Goal: Information Seeking & Learning: Learn about a topic

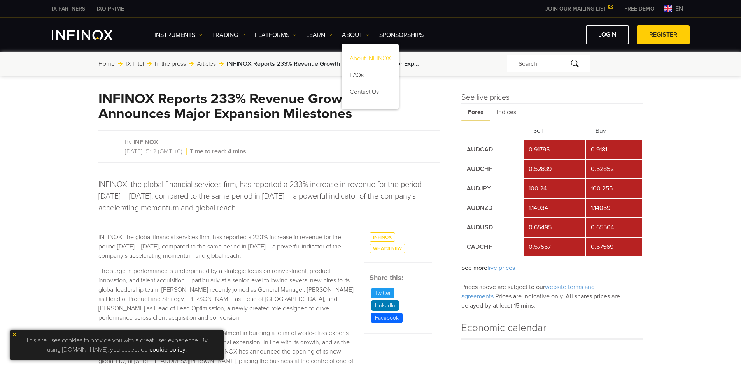
click at [359, 60] on link "About INFINOX" at bounding box center [370, 59] width 57 height 17
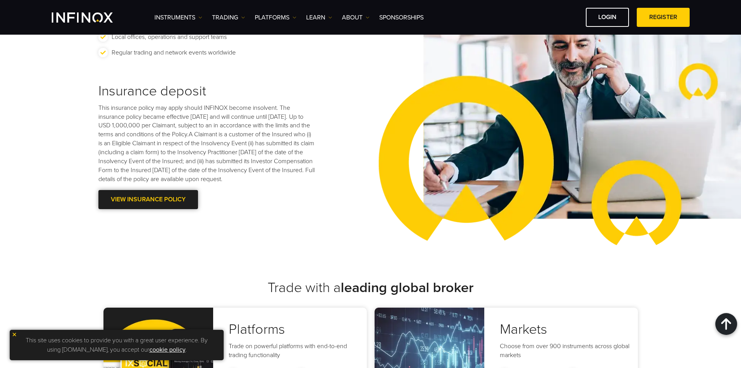
scroll to position [1103, 0]
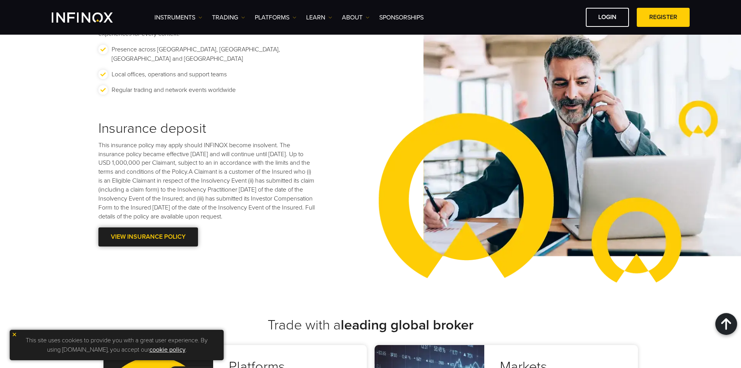
click at [157, 241] on link "VIEW INSURANCE POLICY" at bounding box center [148, 236] width 100 height 19
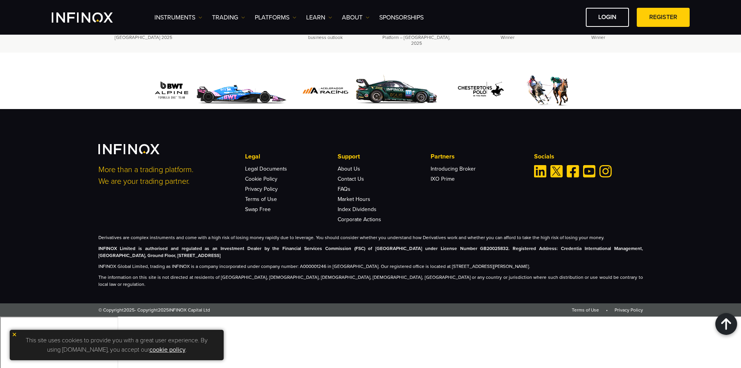
scroll to position [2811, 0]
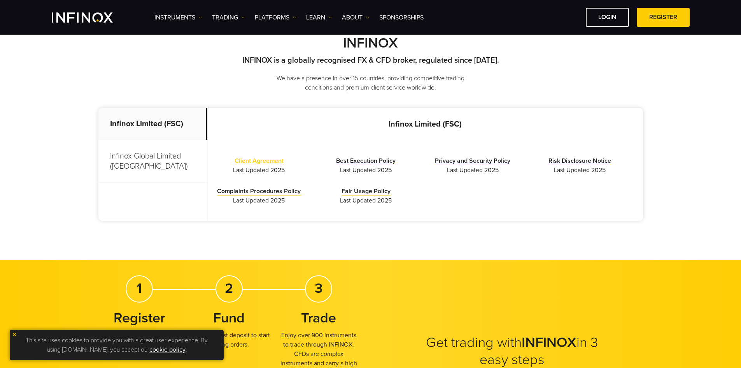
drag, startPoint x: 305, startPoint y: 162, endPoint x: 235, endPoint y: 162, distance: 69.6
click at [235, 162] on li "Client Agreement Last Updated 2025" at bounding box center [259, 165] width 95 height 19
copy link "Client Agreement"
